Goal: Information Seeking & Learning: Learn about a topic

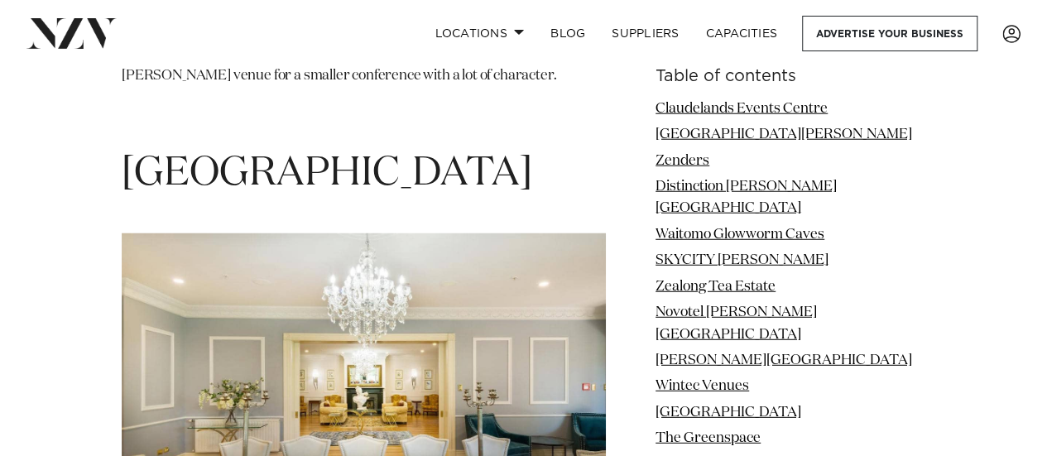
scroll to position [11490, 0]
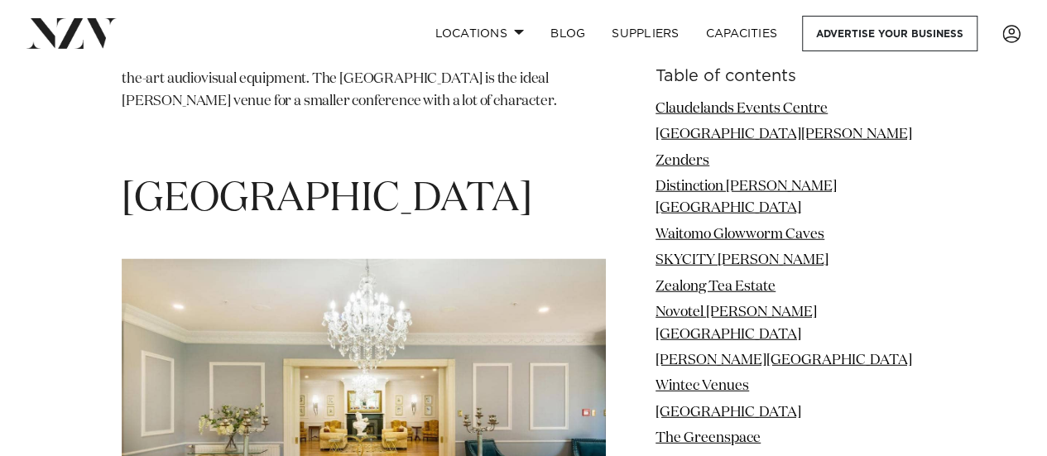
click at [709, 455] on link "[GEOGRAPHIC_DATA]" at bounding box center [729, 464] width 146 height 14
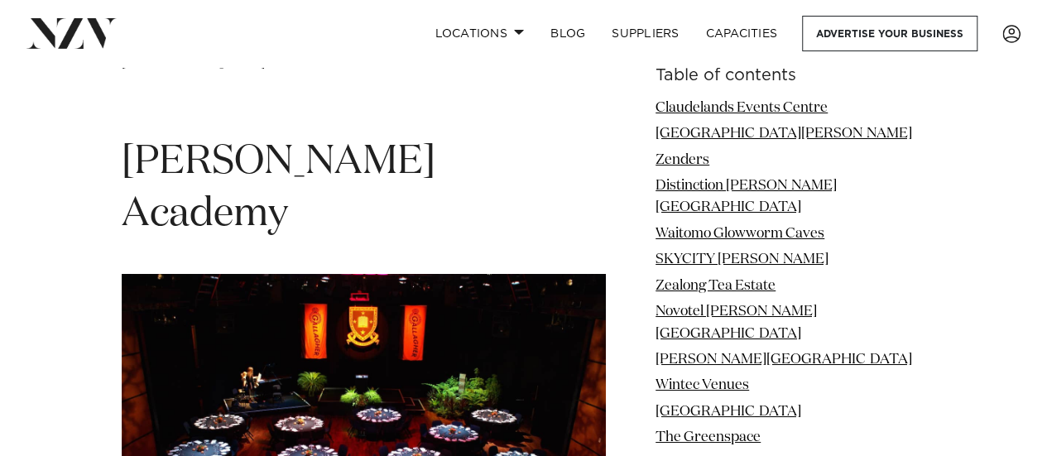
scroll to position [12349, 0]
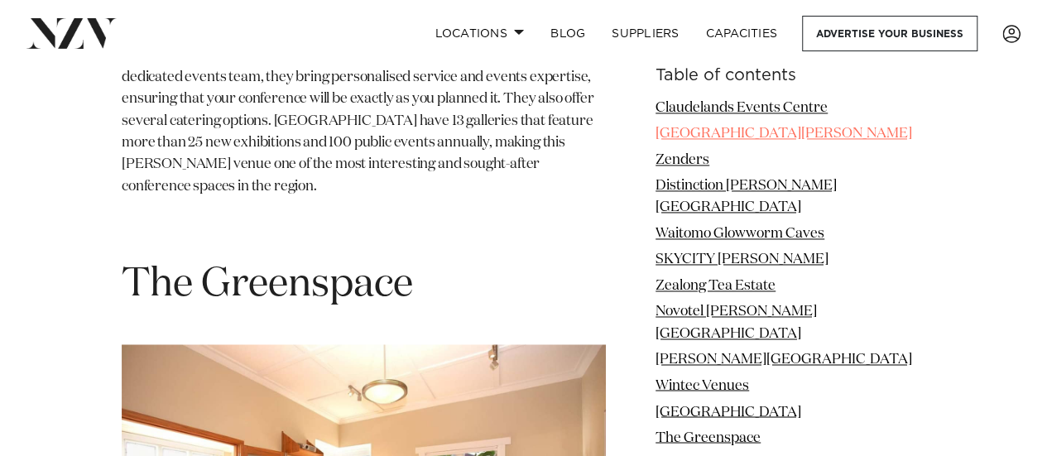
click at [722, 128] on link "[GEOGRAPHIC_DATA][PERSON_NAME]" at bounding box center [784, 134] width 257 height 14
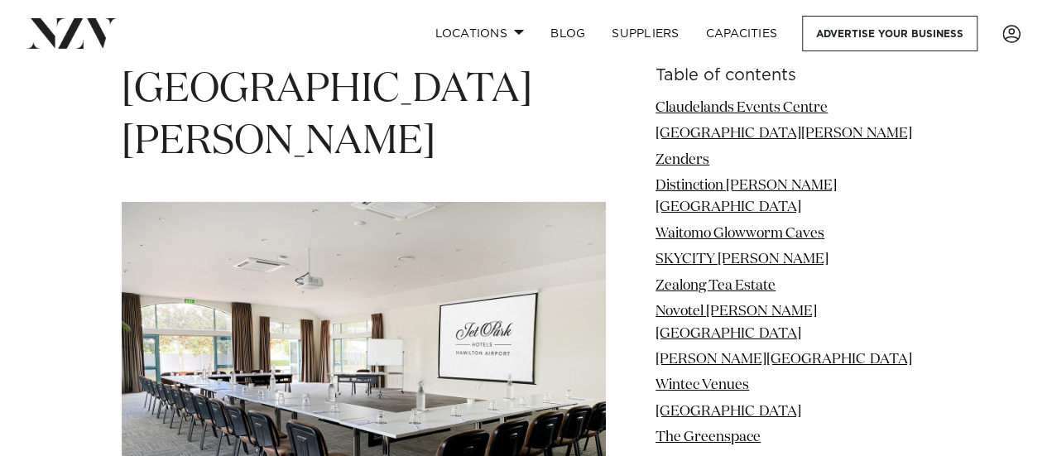
scroll to position [2813, 0]
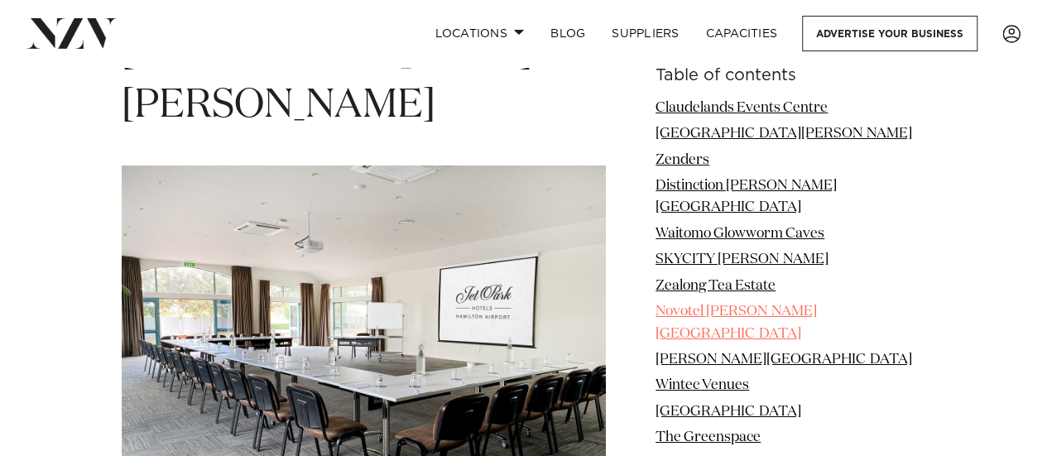
click at [719, 310] on link "Novotel [PERSON_NAME] [GEOGRAPHIC_DATA]" at bounding box center [736, 323] width 161 height 36
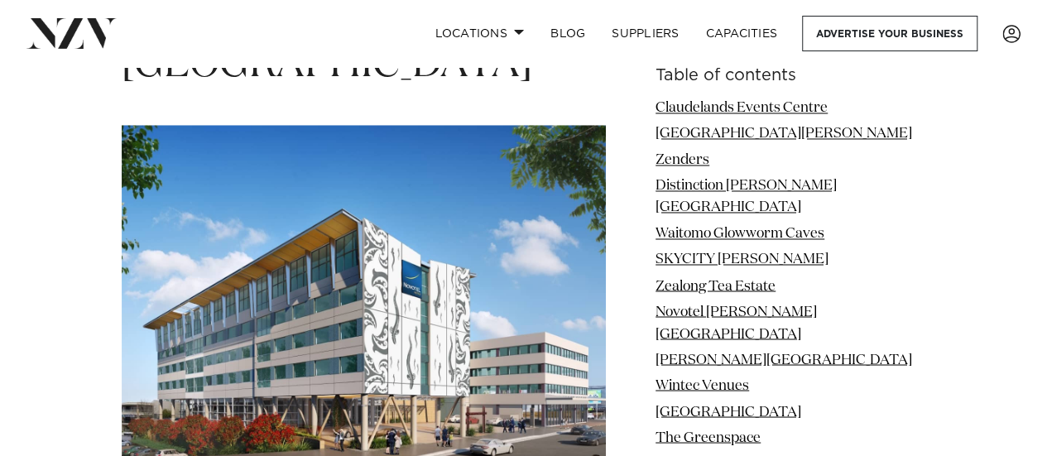
scroll to position [7621, 0]
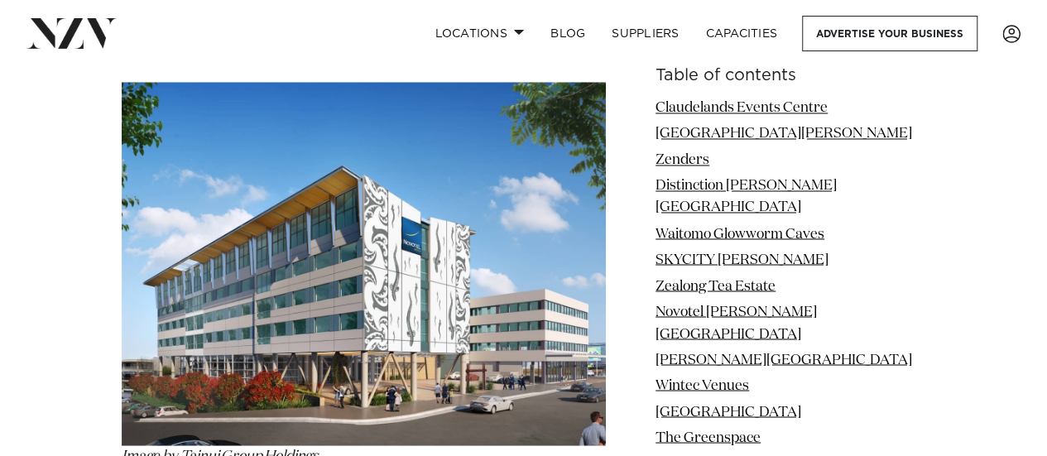
click at [712, 455] on link "[GEOGRAPHIC_DATA]" at bounding box center [729, 464] width 146 height 14
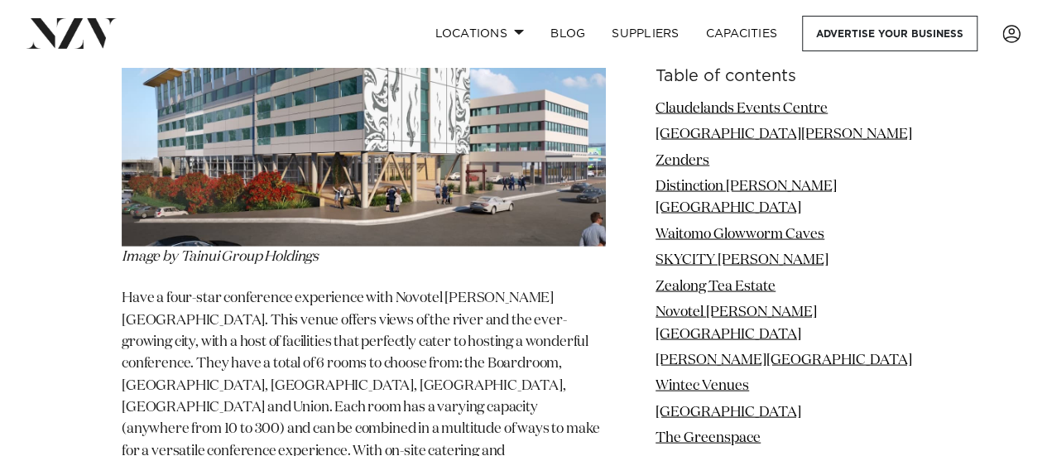
click at [713, 455] on link "[GEOGRAPHIC_DATA]" at bounding box center [729, 464] width 146 height 14
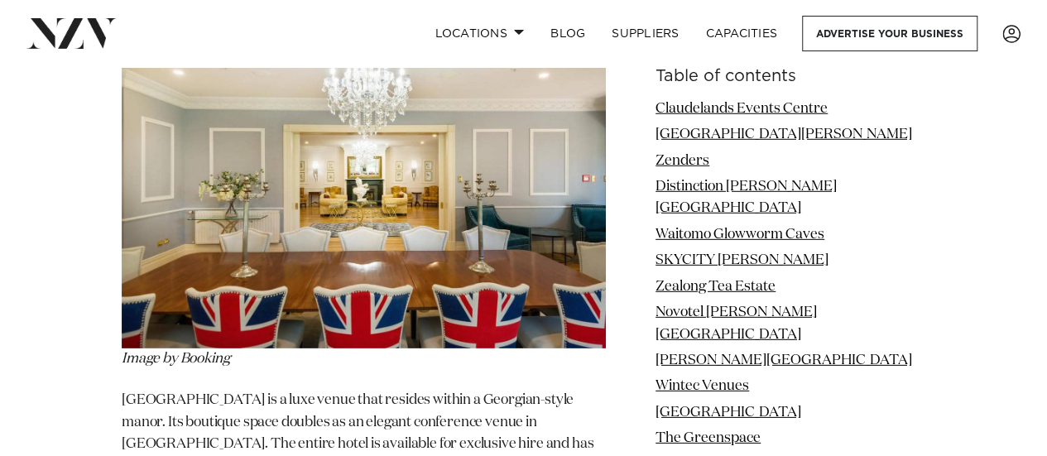
scroll to position [11769, 0]
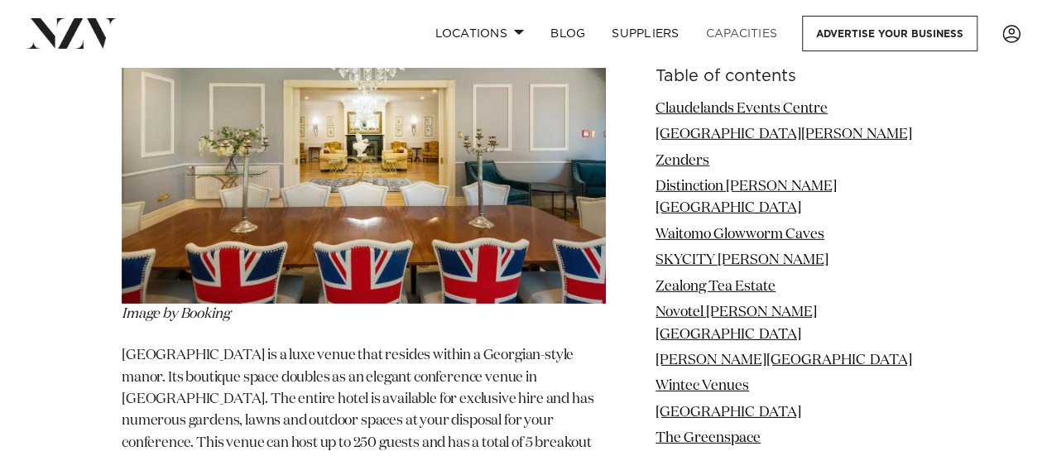
click at [743, 31] on link "Capacities" at bounding box center [742, 34] width 99 height 36
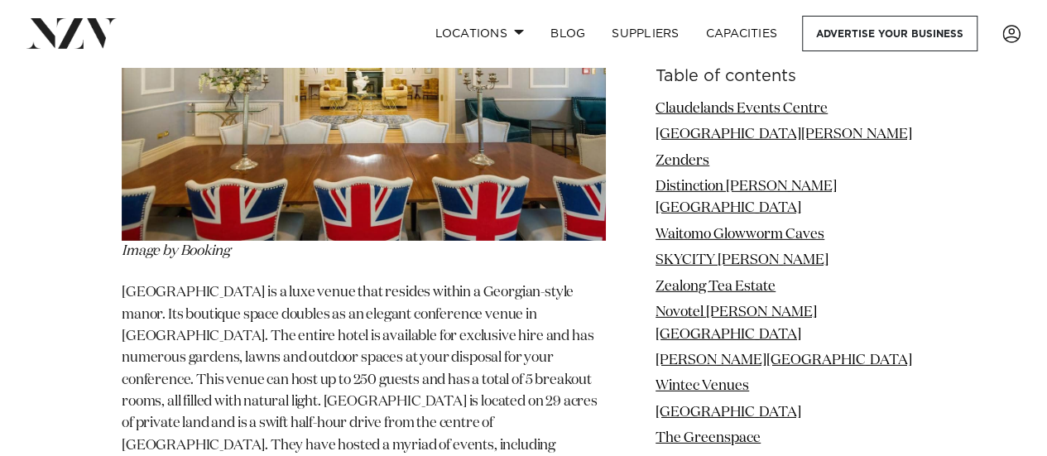
scroll to position [11935, 0]
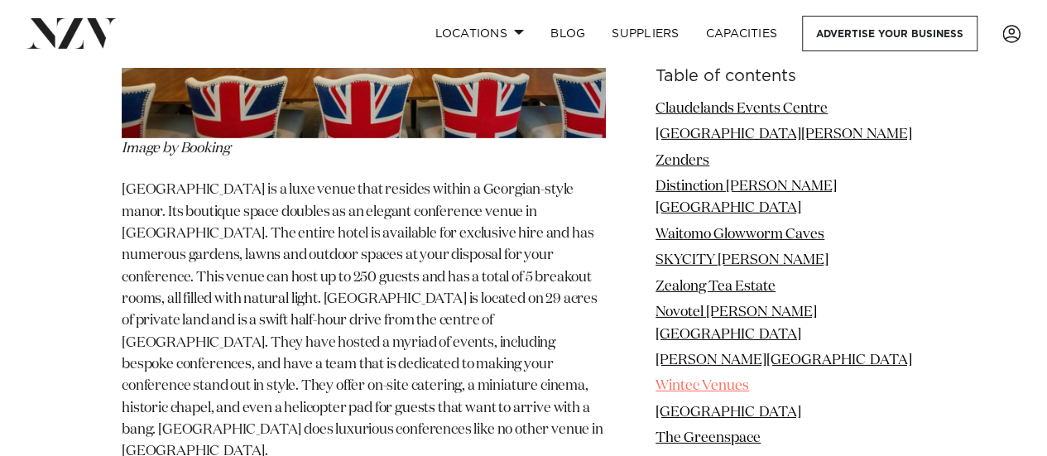
click at [719, 379] on link "Wintec Venues" at bounding box center [703, 386] width 94 height 14
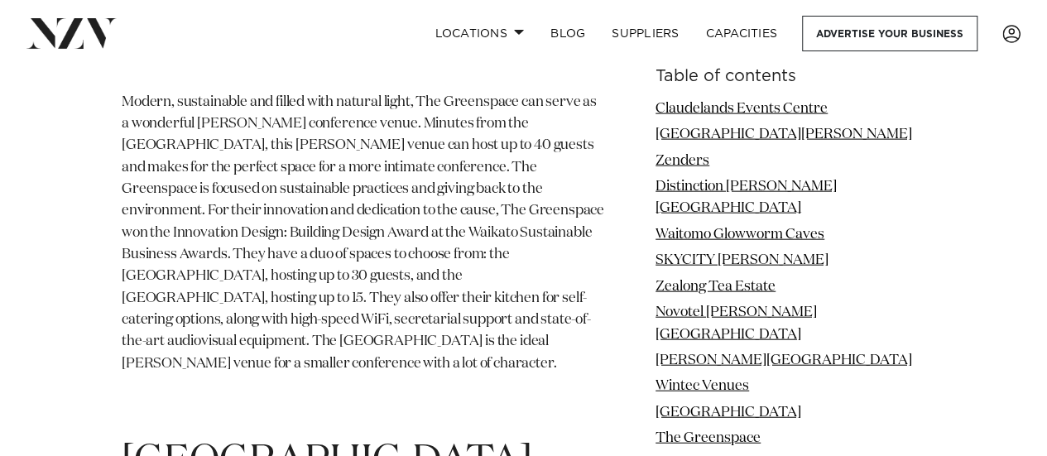
scroll to position [11203, 0]
